Goal: Task Accomplishment & Management: Manage account settings

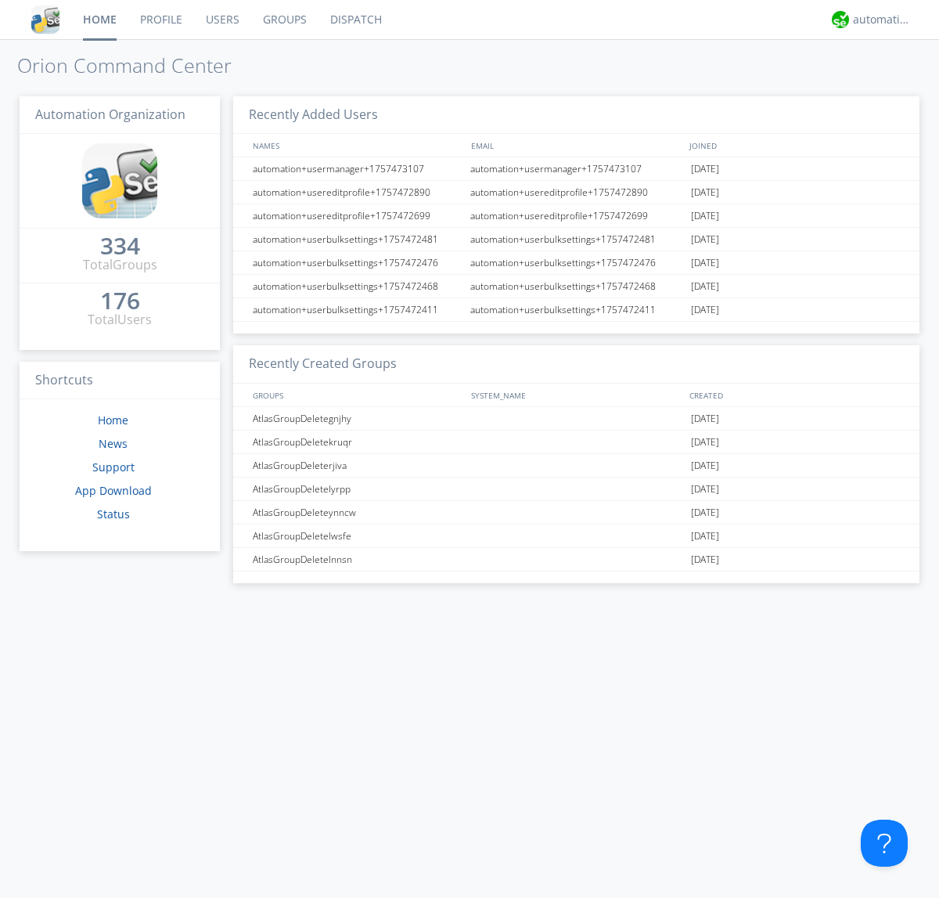
click at [283, 20] on link "Groups" at bounding box center [284, 19] width 67 height 39
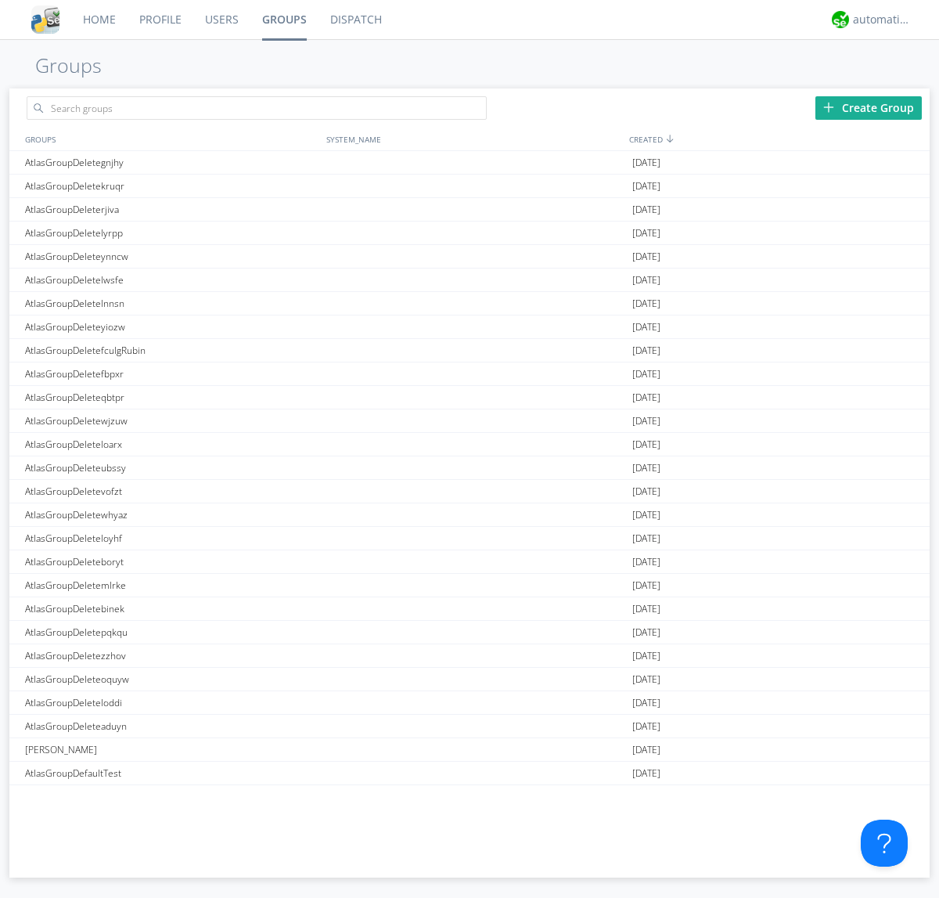
click at [869, 107] on div "Create Group" at bounding box center [869, 107] width 106 height 23
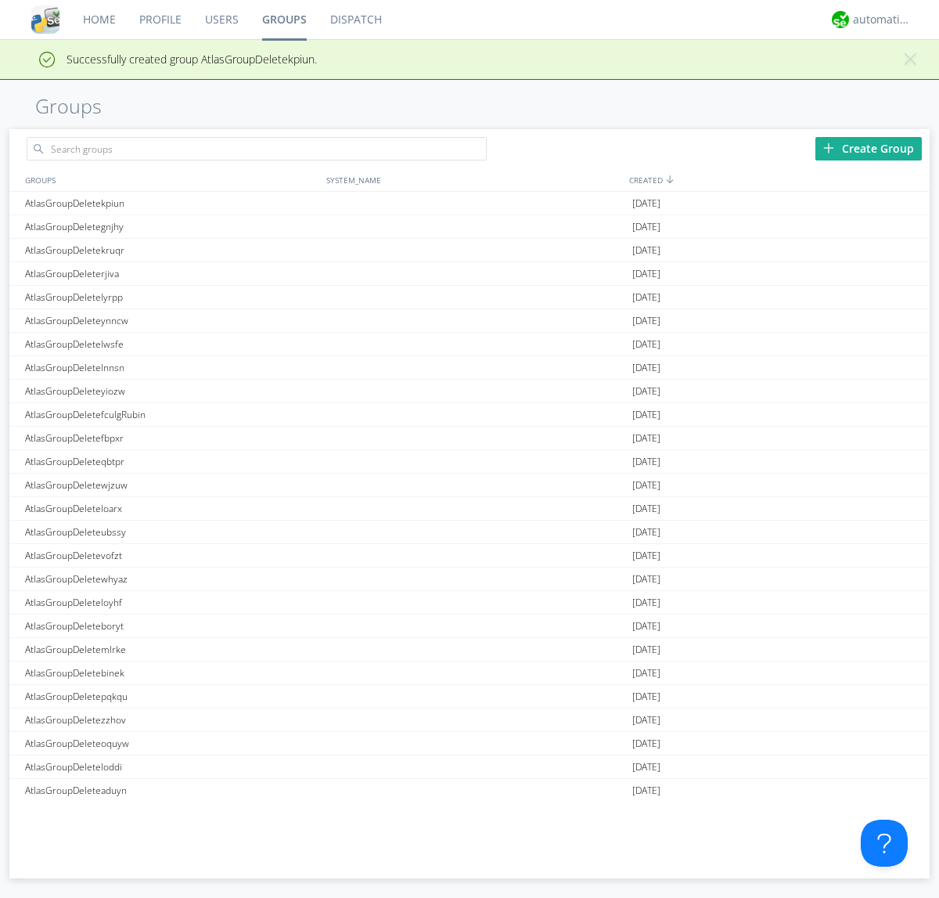
click at [283, 20] on link "Groups" at bounding box center [284, 19] width 68 height 39
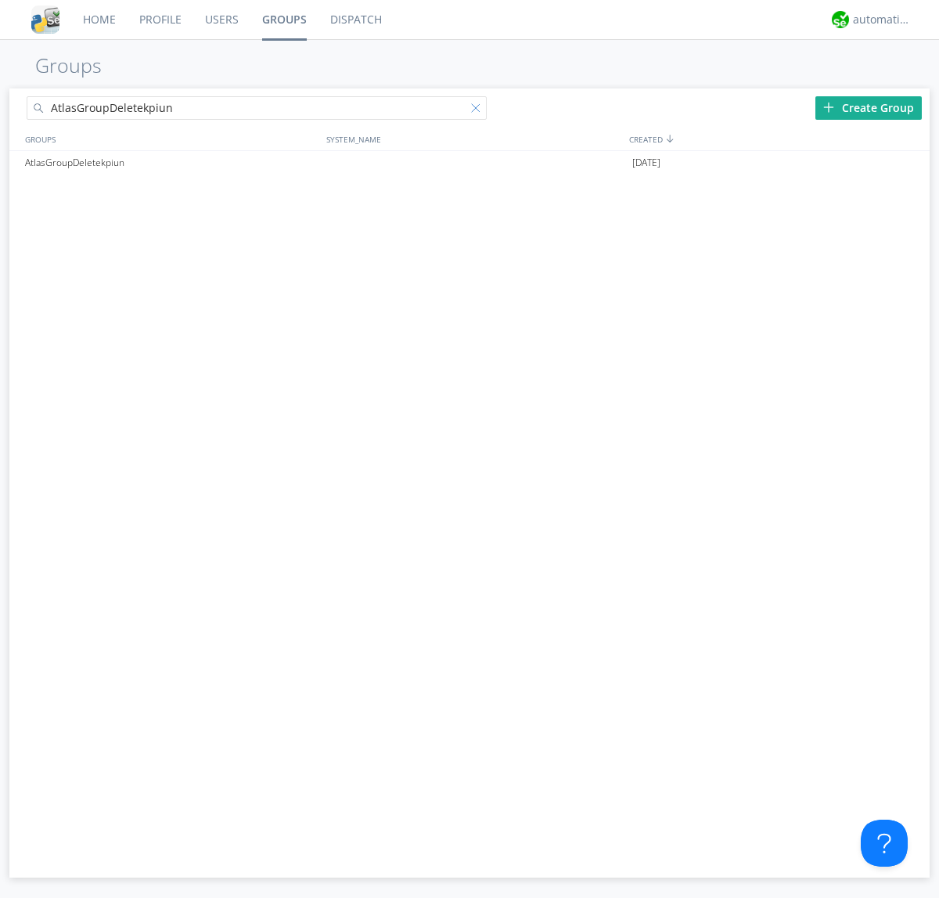
type input "AtlasGroupDeletekpiun"
click at [479, 110] on div at bounding box center [479, 111] width 16 height 16
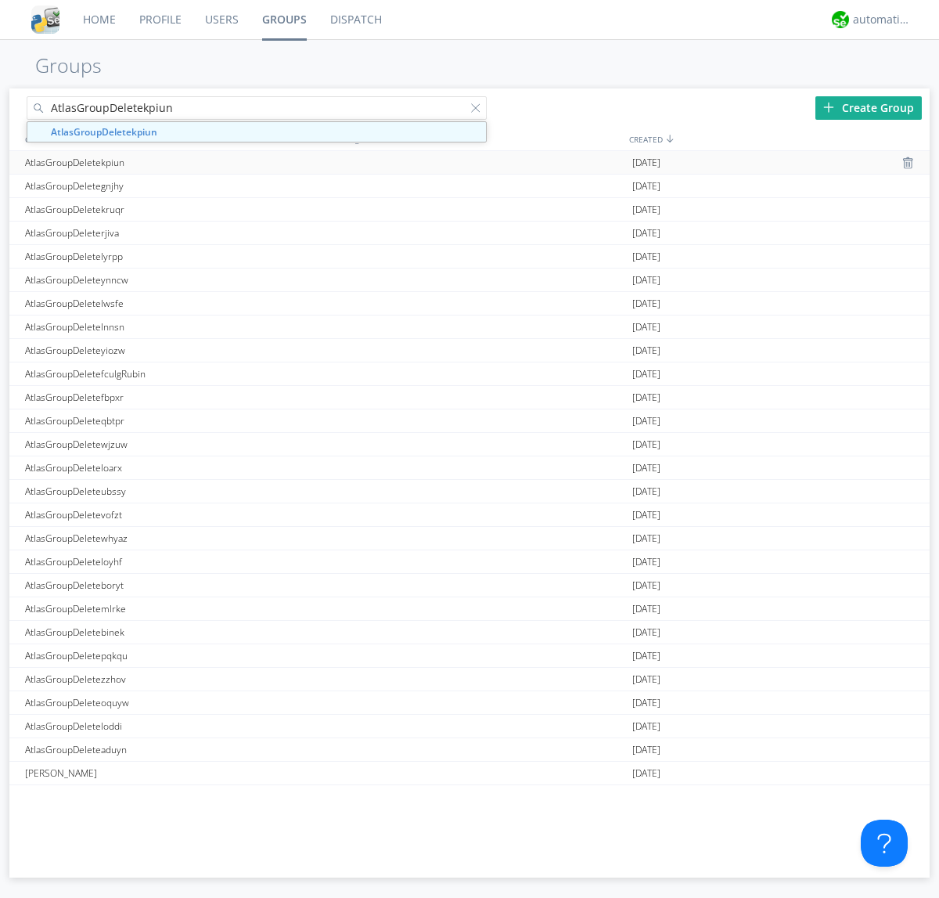
type input "AtlasGroupDeletekpiun"
click at [171, 162] on div "AtlasGroupDeletekpiun" at bounding box center [171, 162] width 301 height 23
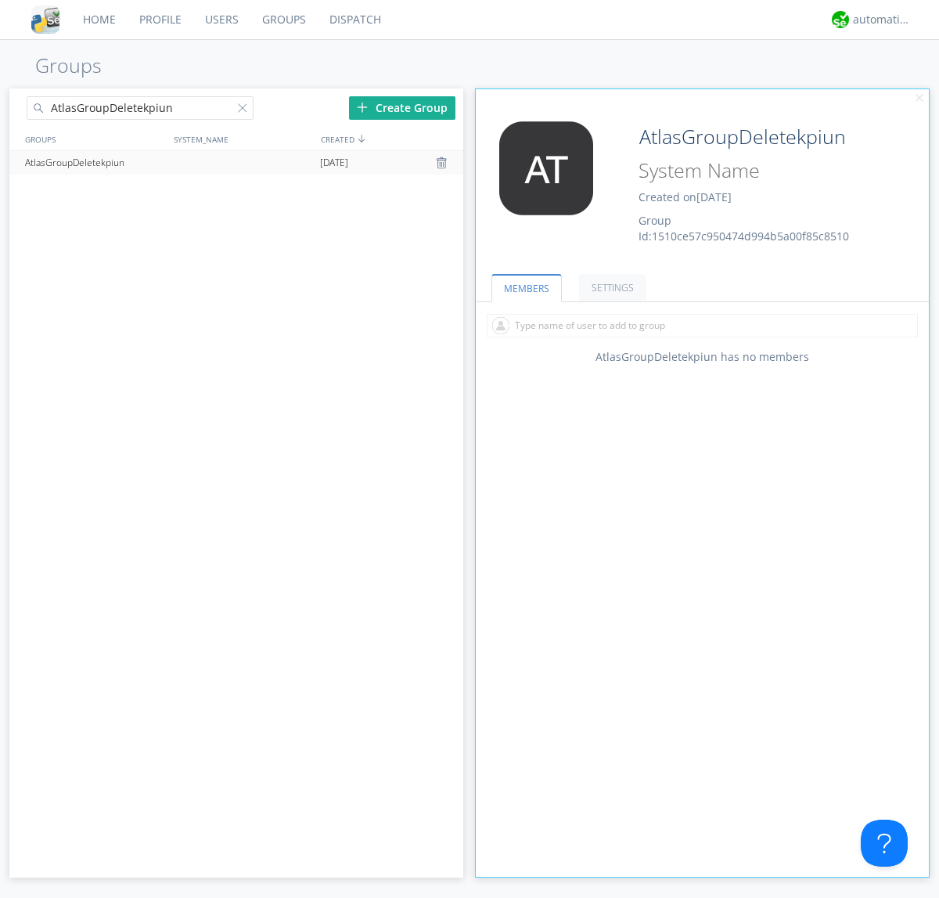
click at [702, 187] on div "AtlasGroupDeletekpiun Created on [DATE] Group Id: 1510ce57c950474d994b5a00f85c8…" at bounding box center [740, 182] width 227 height 123
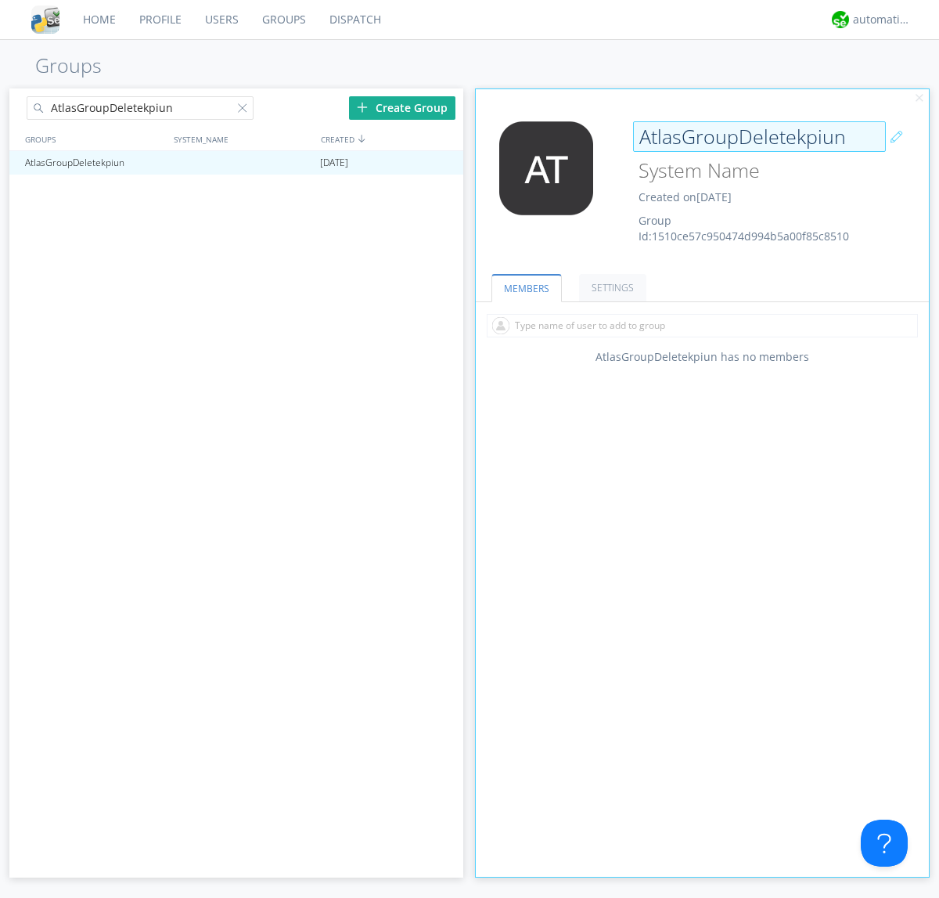
click at [759, 136] on input "AtlasGroupDeletekpiun" at bounding box center [759, 136] width 253 height 31
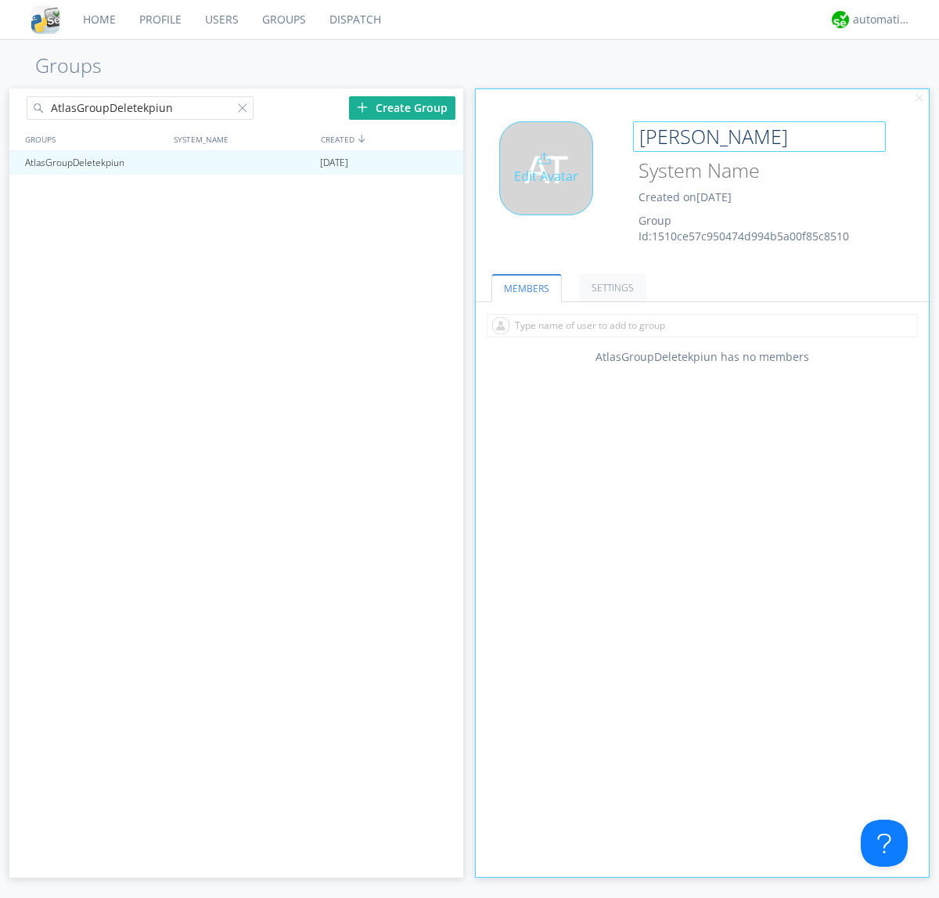
type input "[PERSON_NAME]"
click at [551, 187] on div "Edit Avatar" at bounding box center [546, 168] width 94 height 94
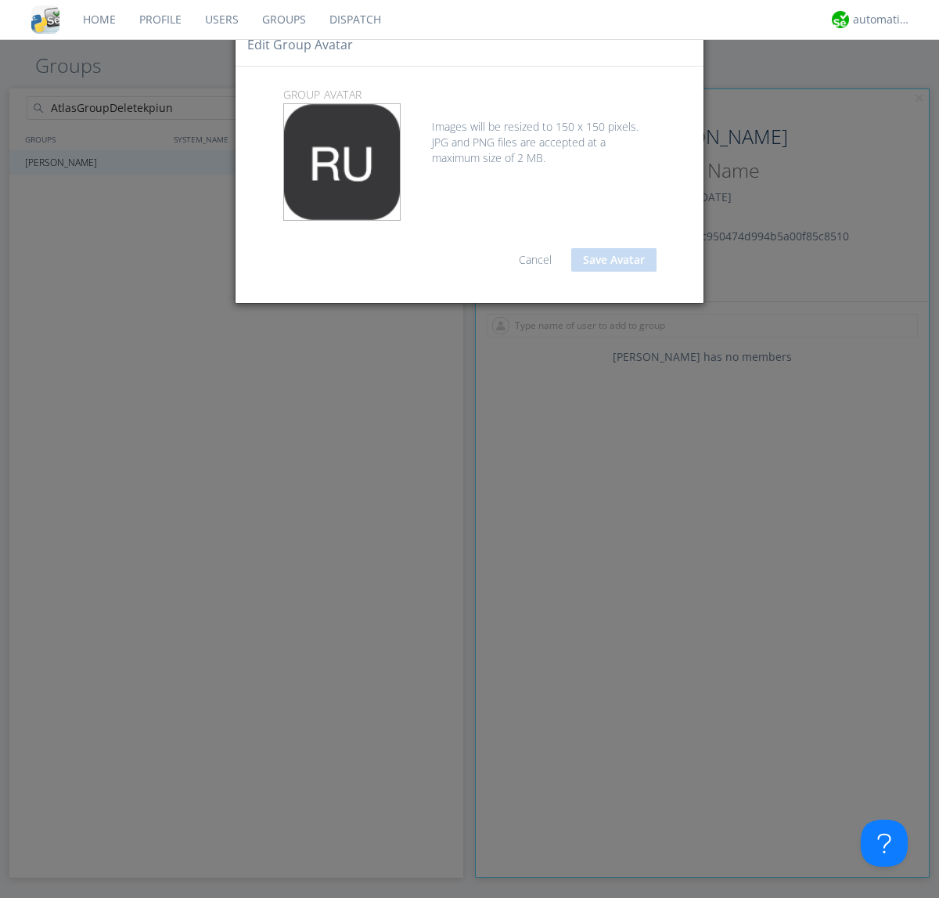
type input "C:\fakepath\selenium.png"
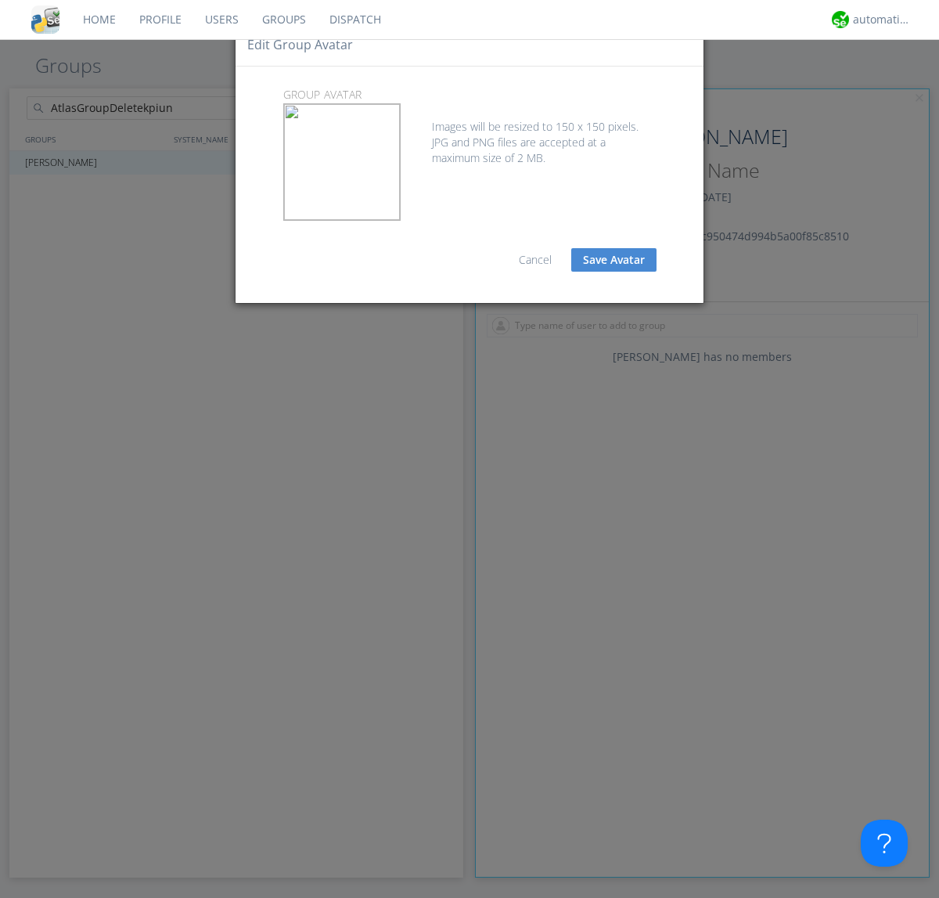
click at [614, 260] on button "Save Avatar" at bounding box center [613, 259] width 85 height 23
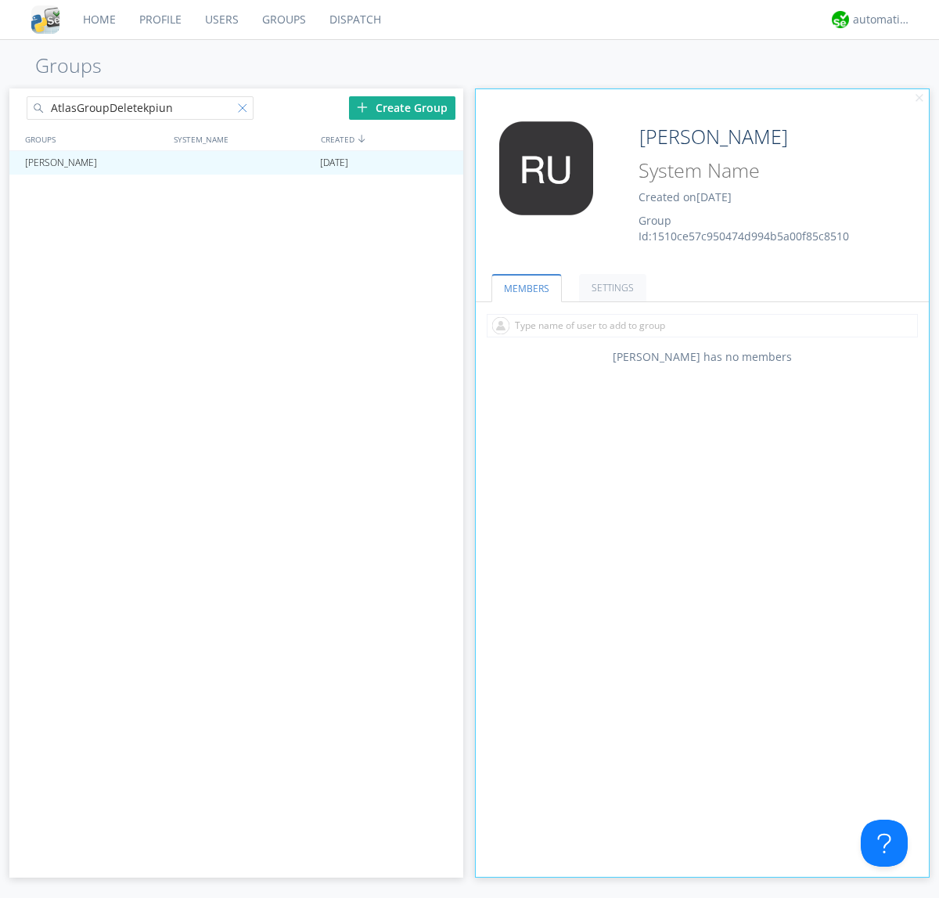
click at [245, 110] on div at bounding box center [246, 111] width 16 height 16
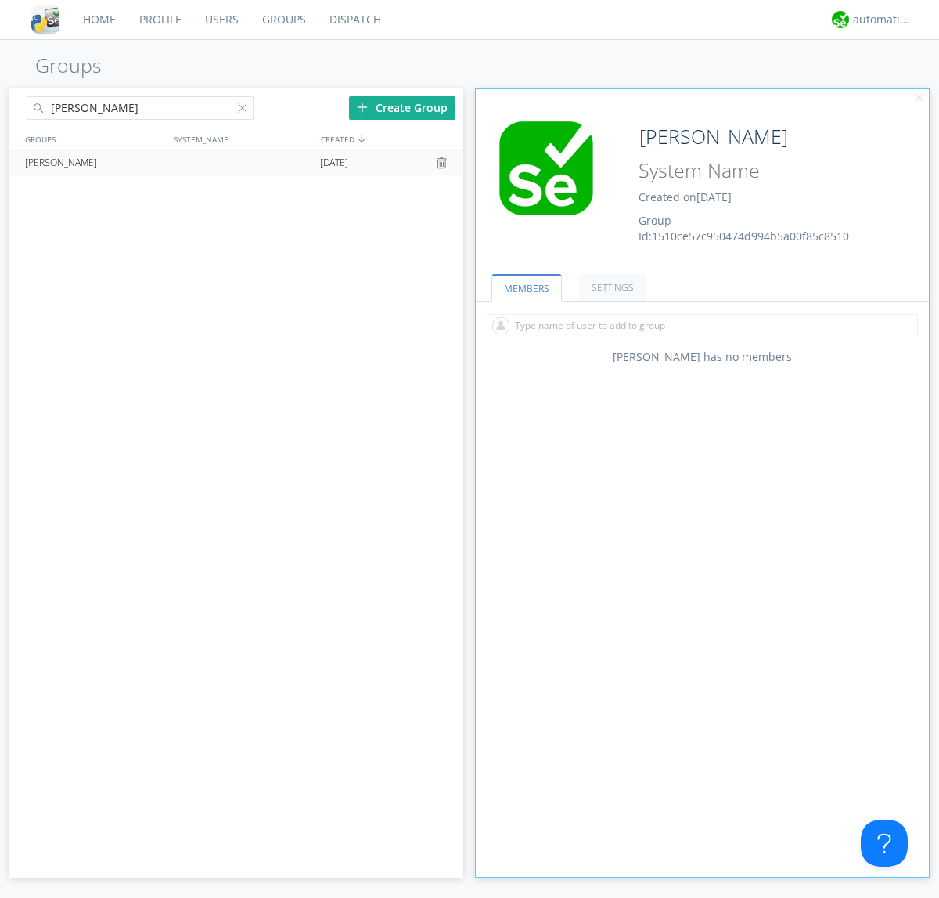
type input "[PERSON_NAME]"
click at [443, 163] on div at bounding box center [444, 163] width 16 height 13
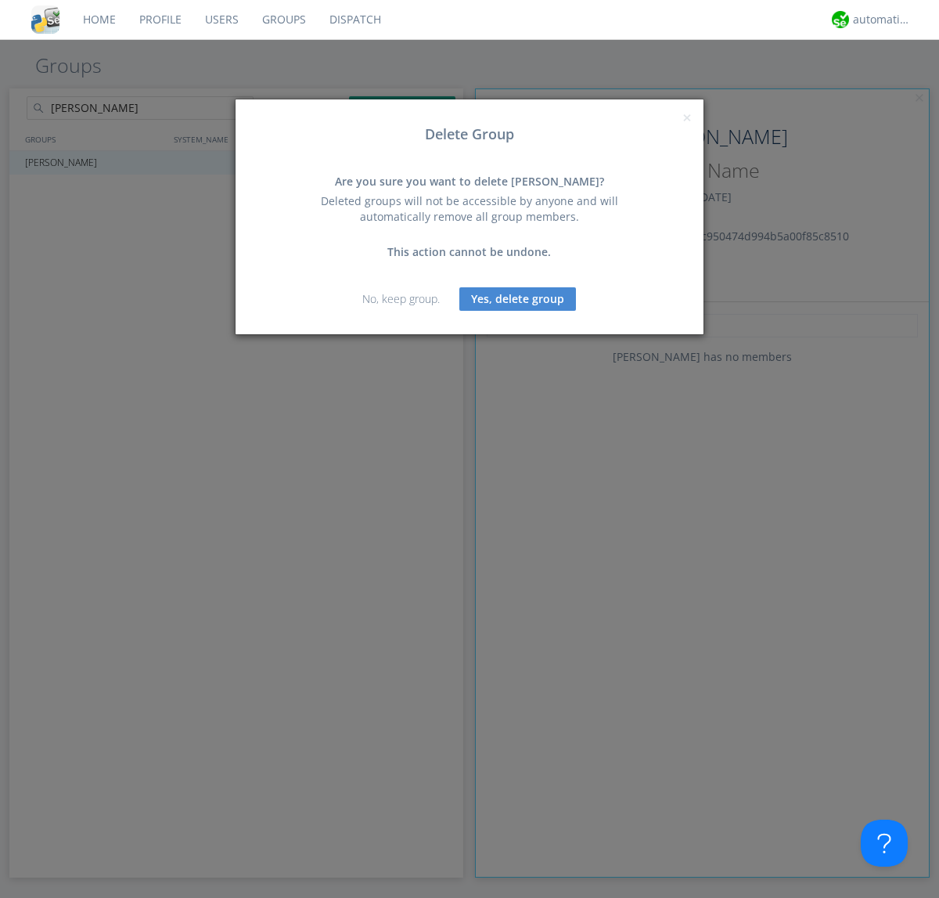
click at [518, 298] on button "Yes, delete group" at bounding box center [517, 298] width 117 height 23
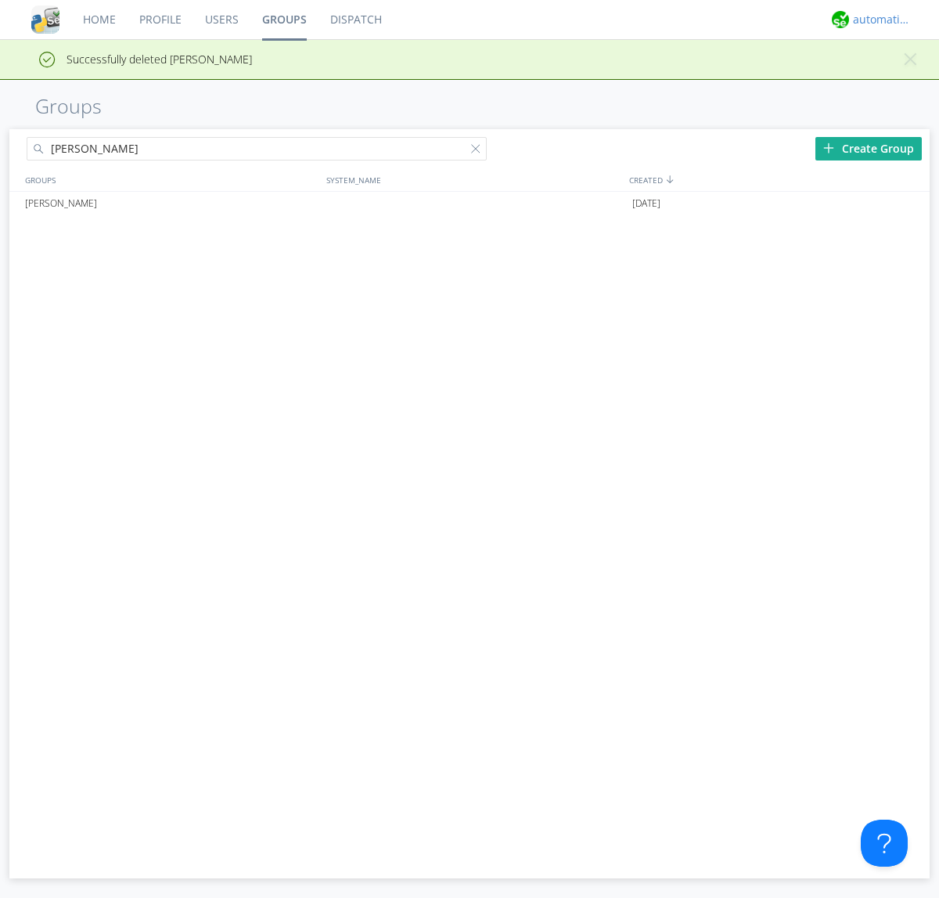
click at [878, 20] on div "automation+atlas" at bounding box center [882, 20] width 59 height 16
